Goal: Transaction & Acquisition: Purchase product/service

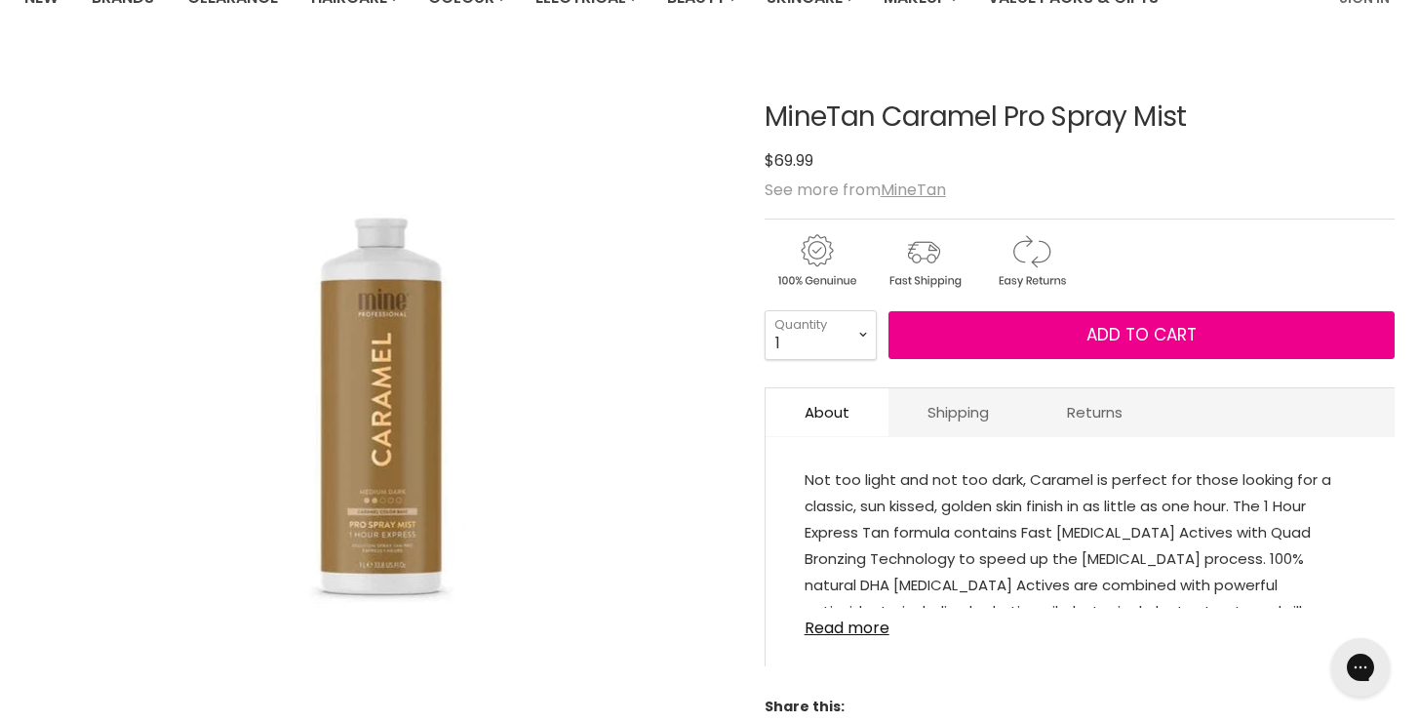
scroll to position [188, 0]
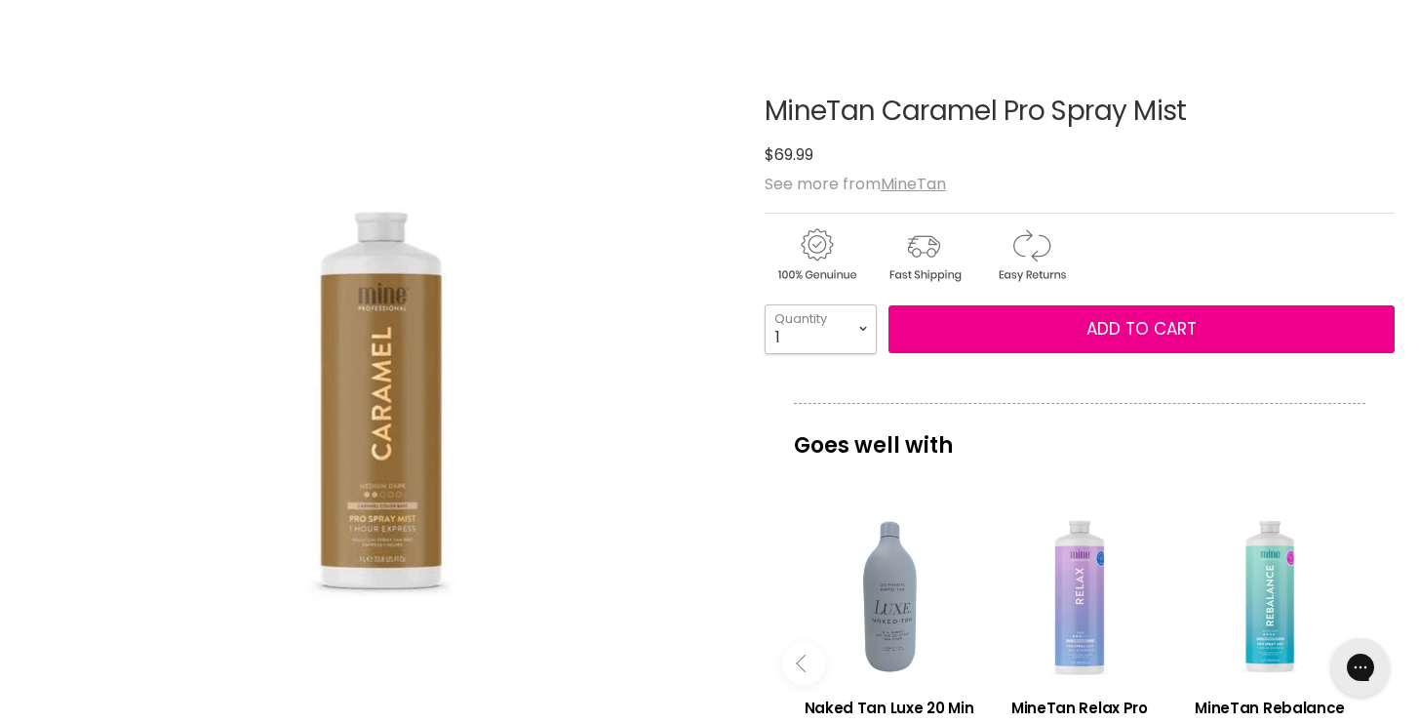
click at [800, 321] on select "1 2 3 4 5 6 7 8 9 10+" at bounding box center [821, 328] width 112 height 49
select select "2"
click at [765, 304] on select "1 2 3 4 5 6 7 8 9 10+" at bounding box center [821, 328] width 112 height 49
type input "2"
click at [841, 337] on select "1 2 3 4 5 6 7 8 9 10+" at bounding box center [821, 328] width 112 height 49
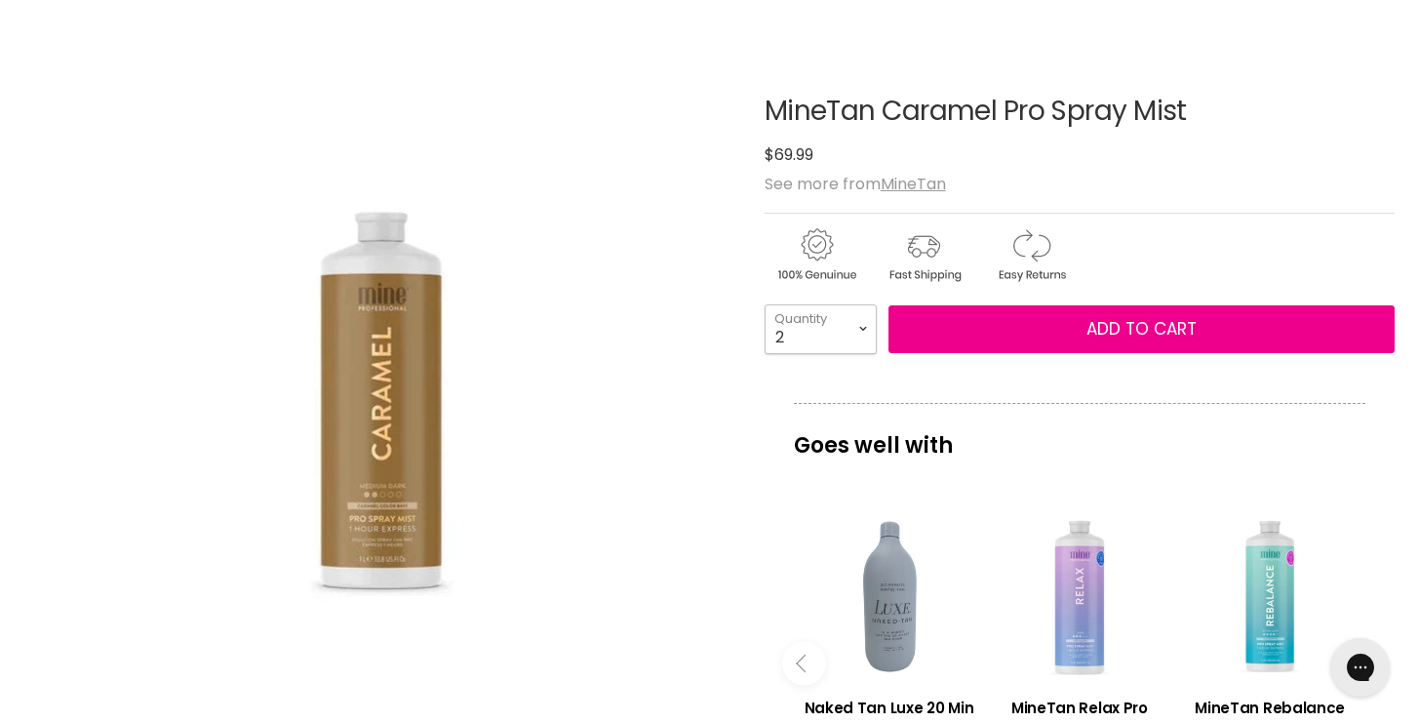
select select "1"
click at [765, 304] on select "1 2 3 4 5 6 7 8 9 10+" at bounding box center [821, 328] width 112 height 49
type input "1"
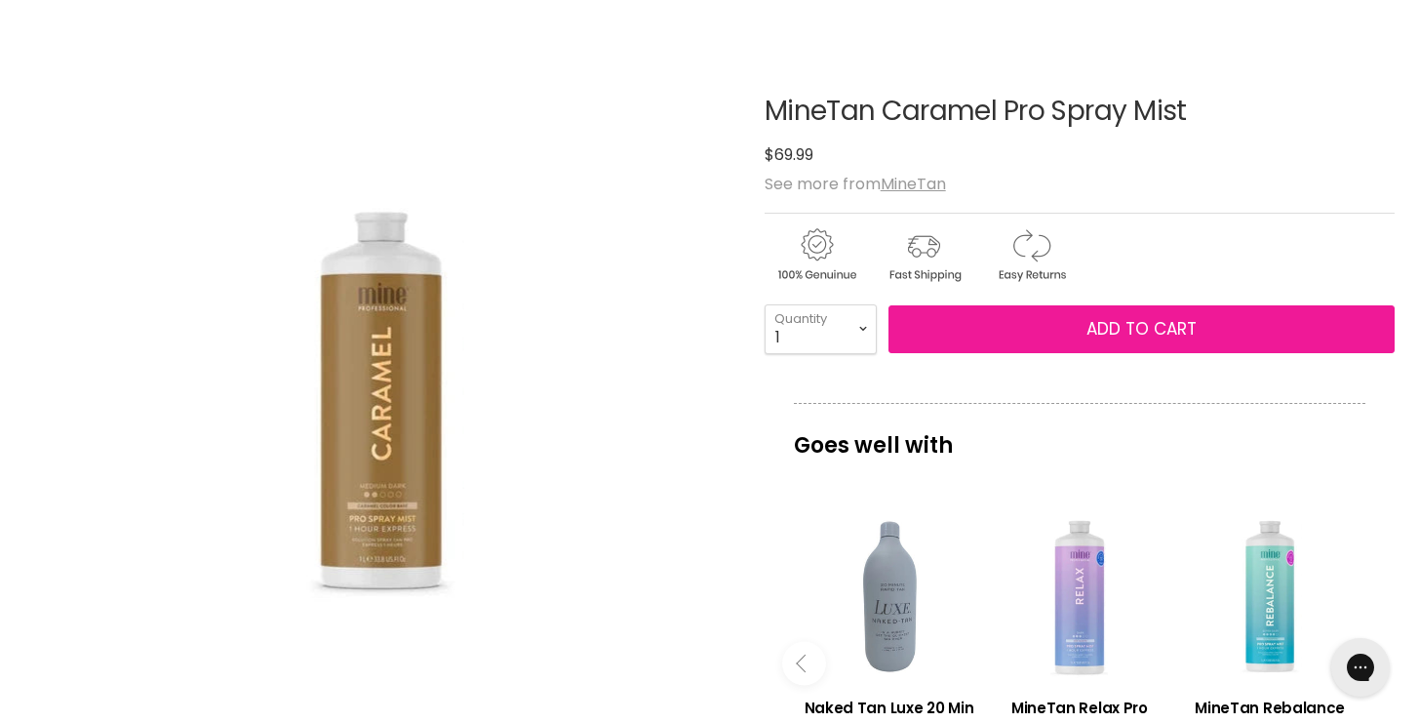
click at [953, 335] on button "Add to cart" at bounding box center [1142, 329] width 506 height 49
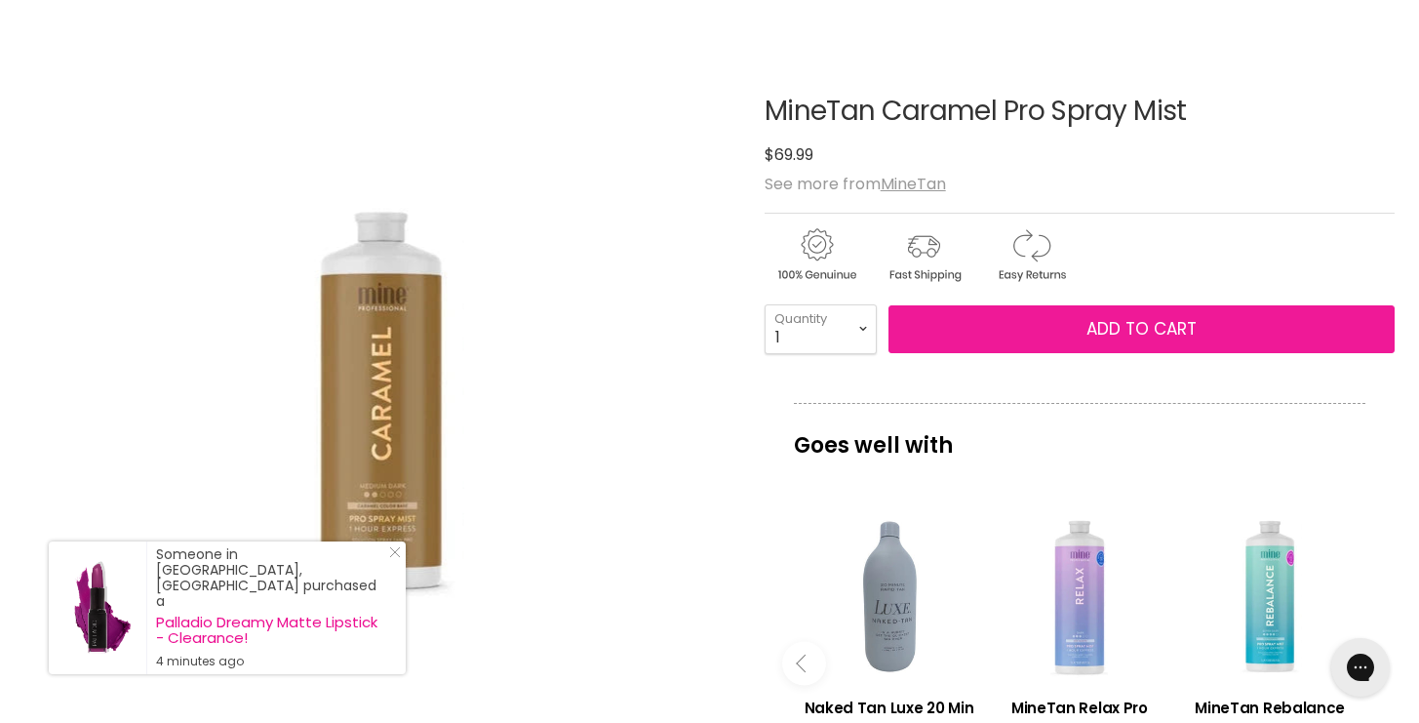
click at [1083, 330] on button "Add to cart" at bounding box center [1142, 329] width 506 height 49
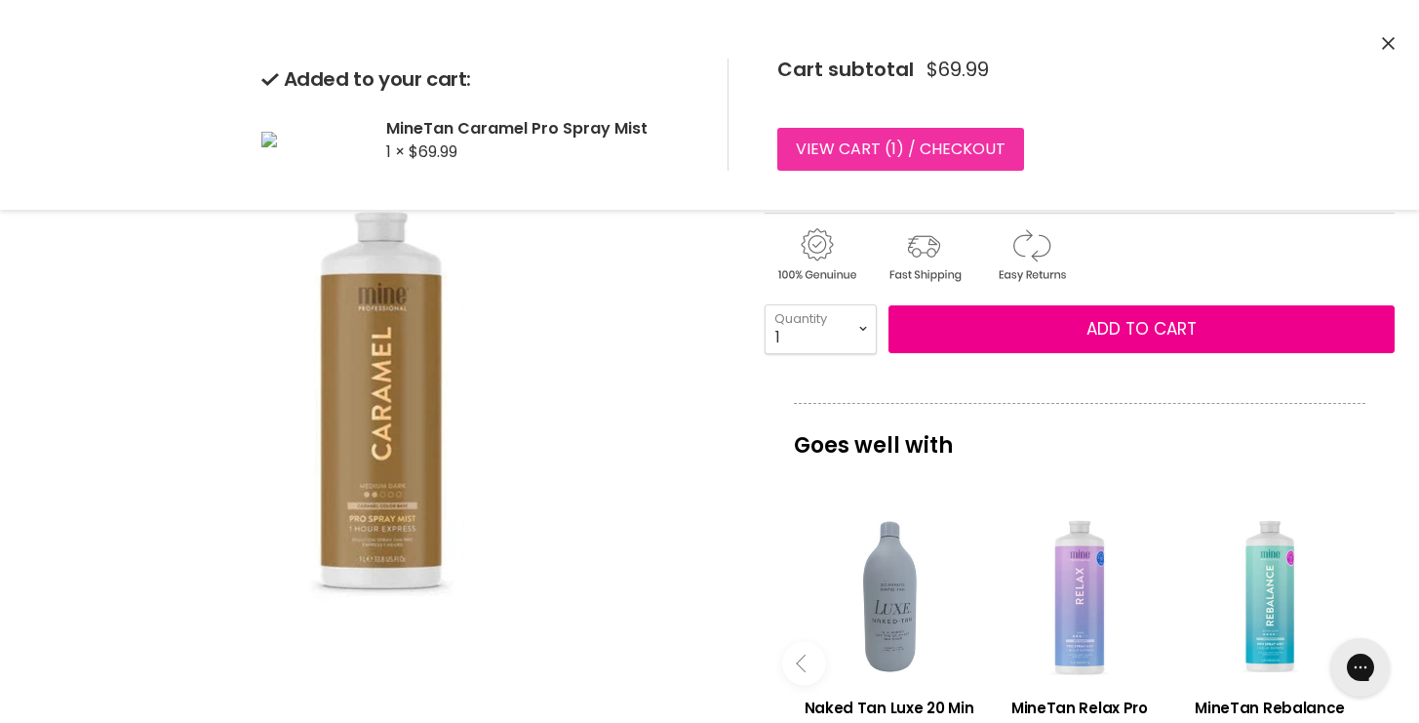
click at [958, 148] on link "View cart ( 1 ) / Checkout" at bounding box center [900, 149] width 247 height 43
